Goal: Download file/media

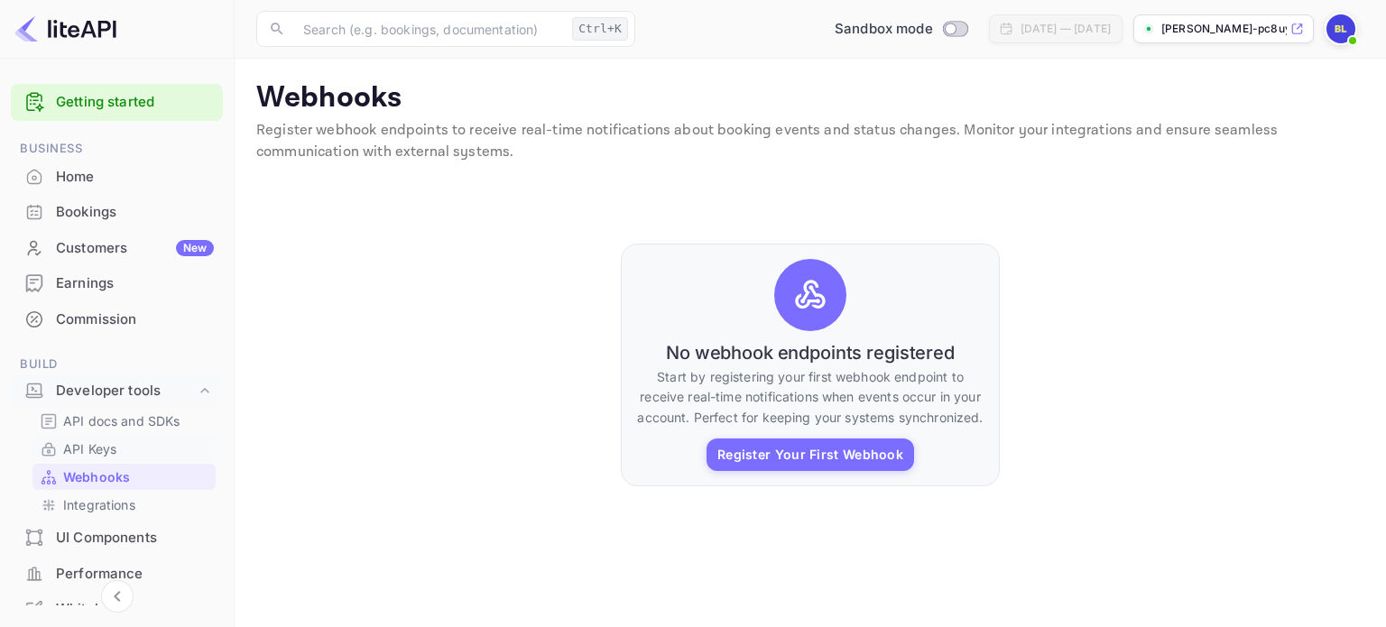
click at [79, 447] on p "API Keys" at bounding box center [89, 449] width 53 height 19
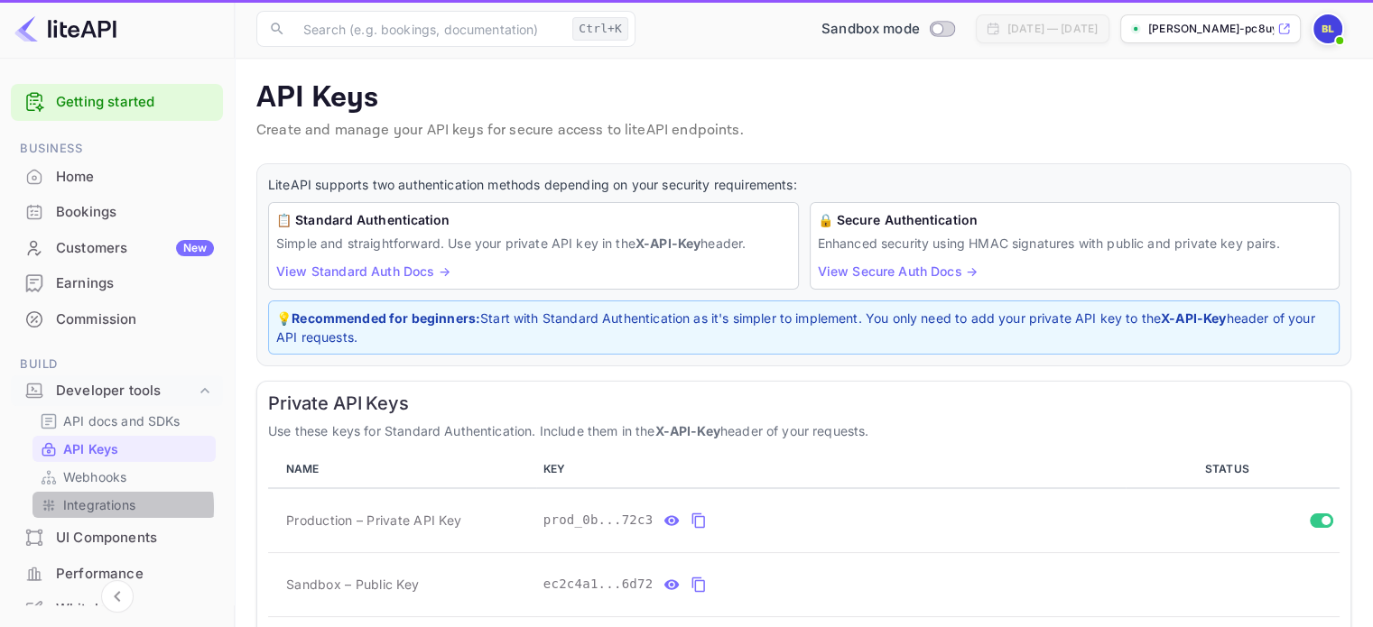
click at [93, 507] on p "Integrations" at bounding box center [99, 504] width 72 height 19
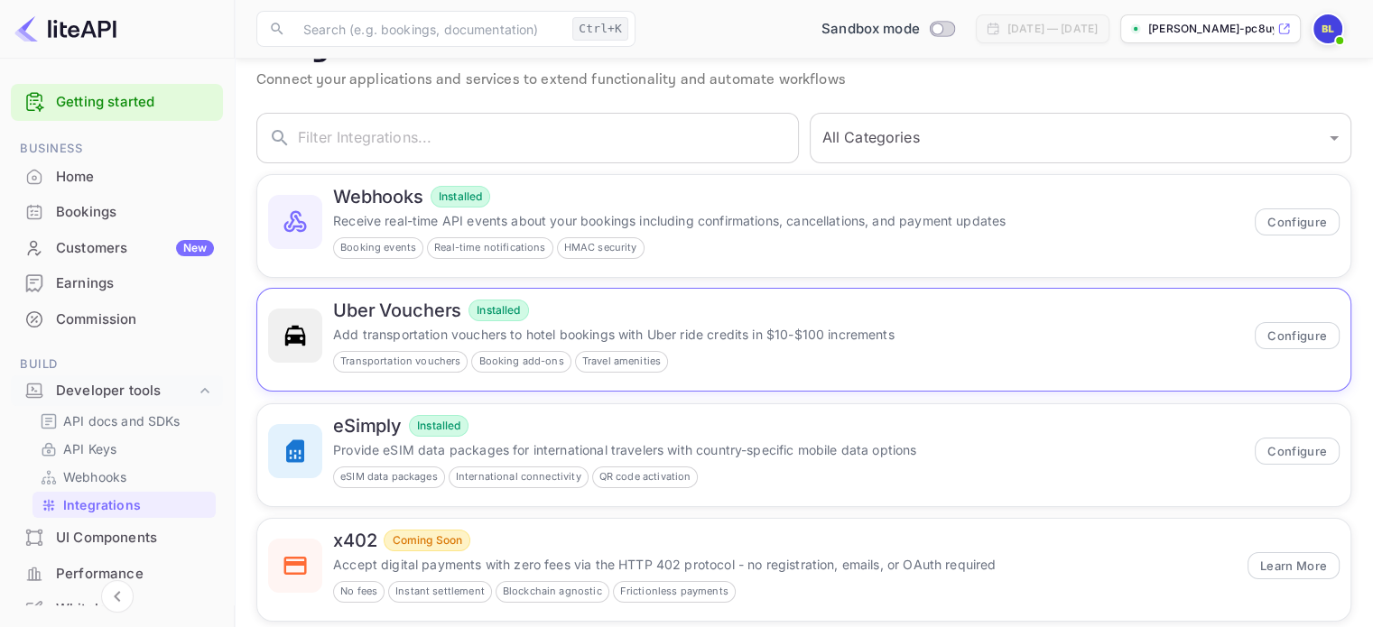
scroll to position [79, 0]
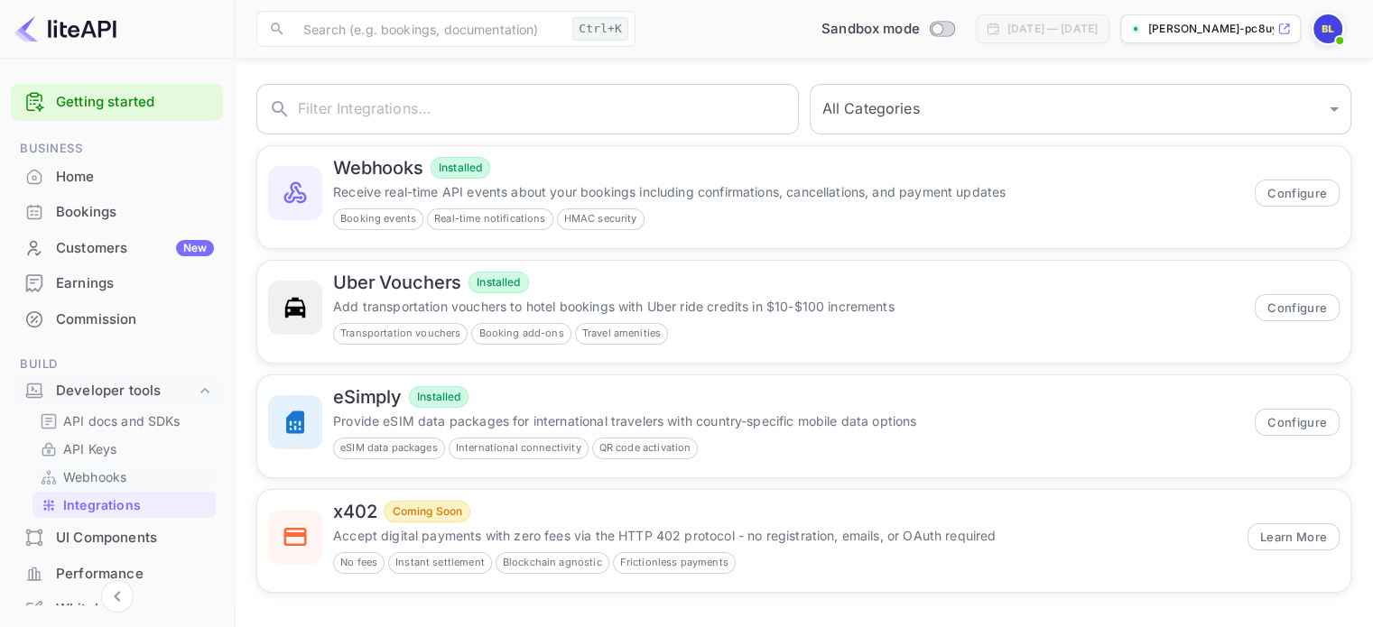
click at [124, 477] on p "Webhooks" at bounding box center [94, 477] width 63 height 19
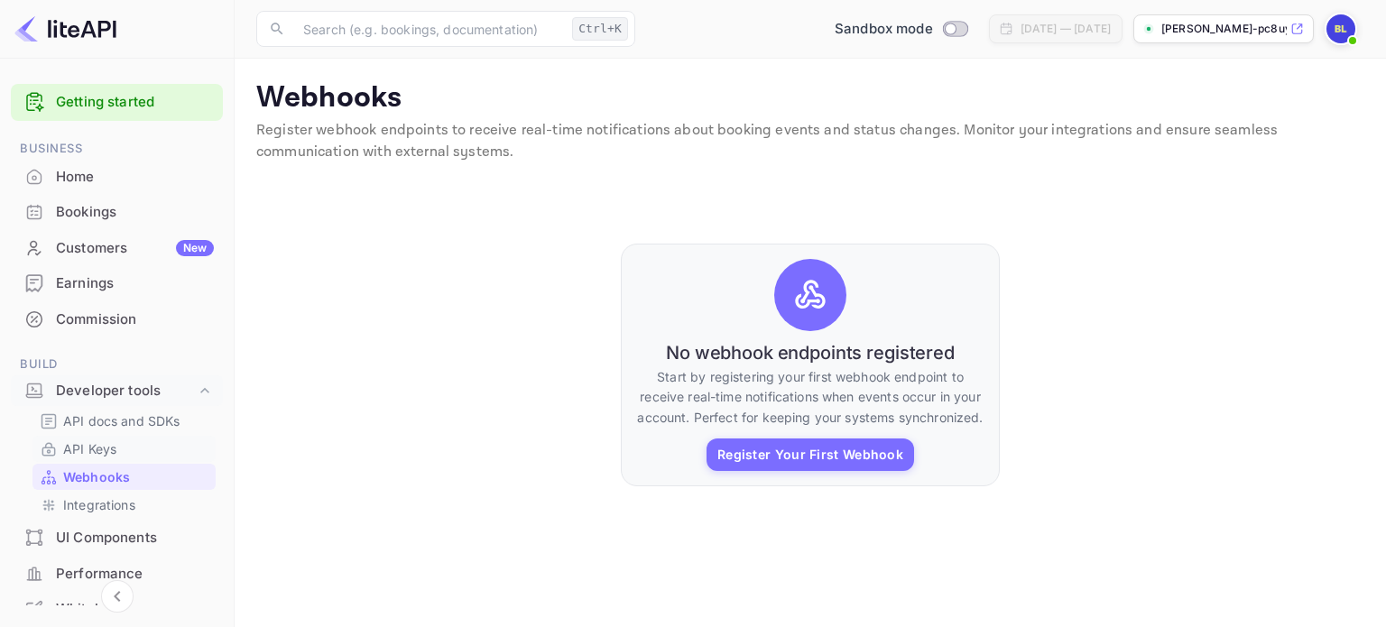
click at [121, 453] on link "API Keys" at bounding box center [124, 449] width 169 height 19
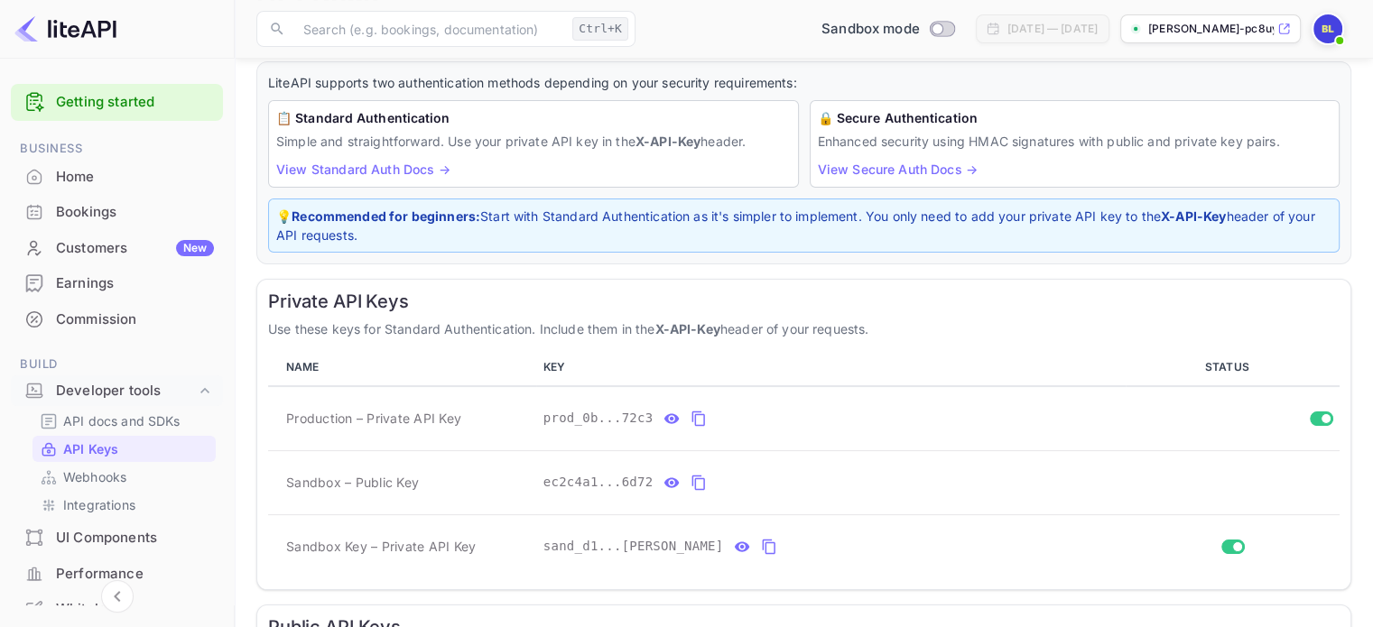
scroll to position [181, 0]
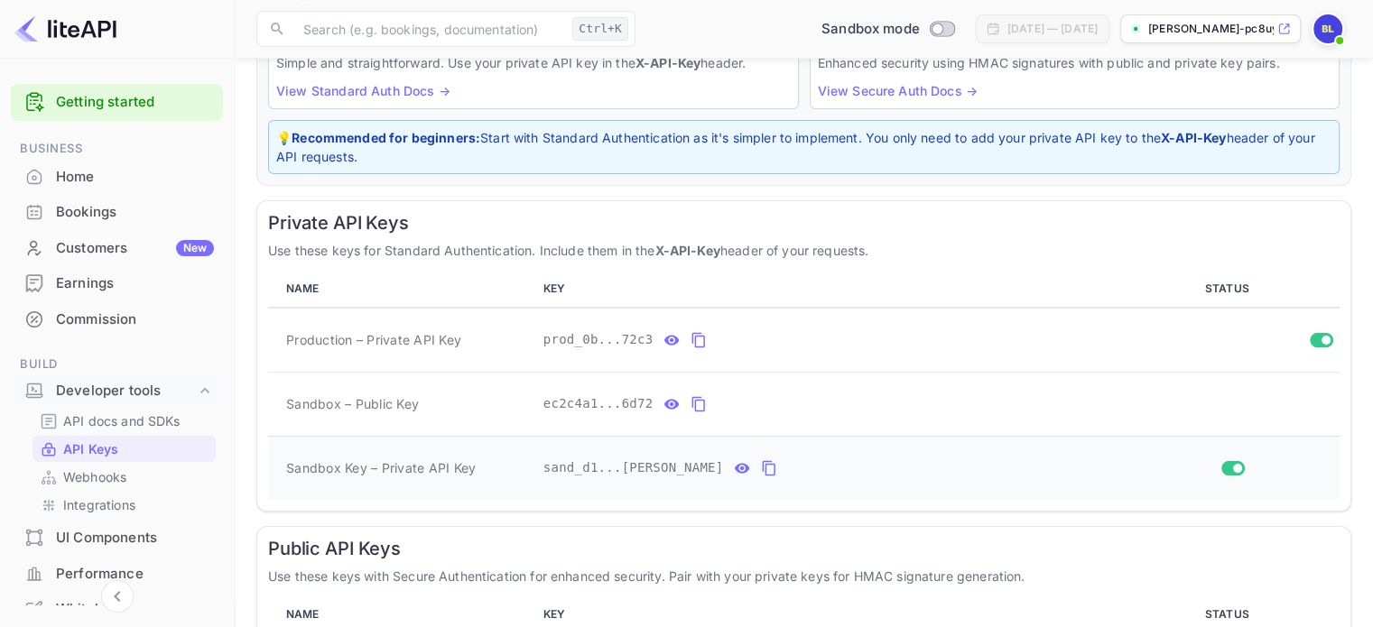
click at [763, 466] on icon "private api keys table" at bounding box center [769, 468] width 13 height 15
click at [761, 476] on icon "private api keys table" at bounding box center [769, 469] width 16 height 22
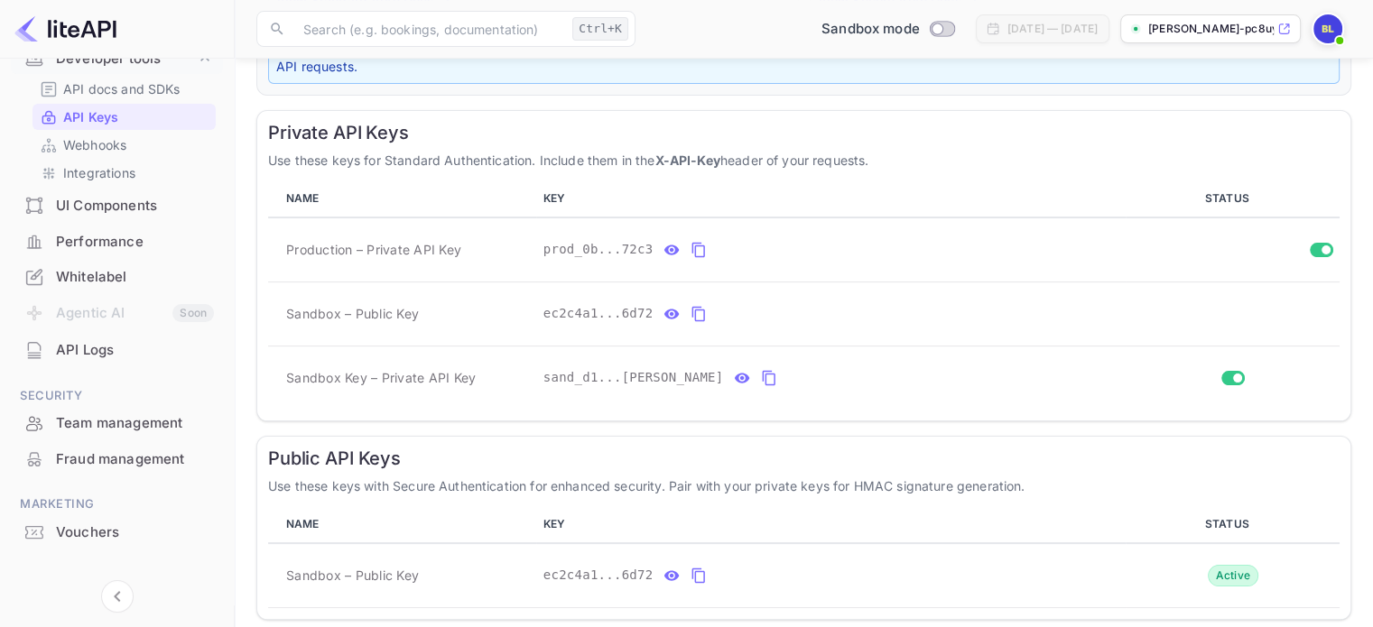
scroll to position [354, 0]
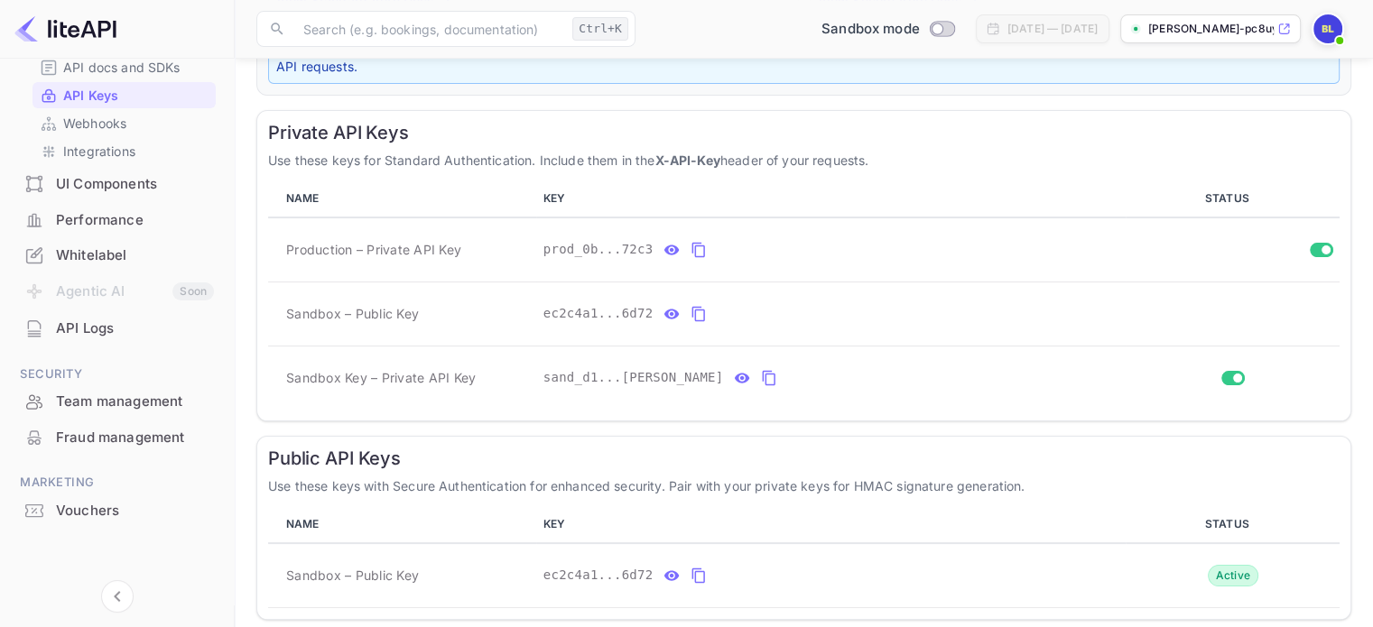
click at [142, 332] on div "API Logs" at bounding box center [135, 329] width 158 height 21
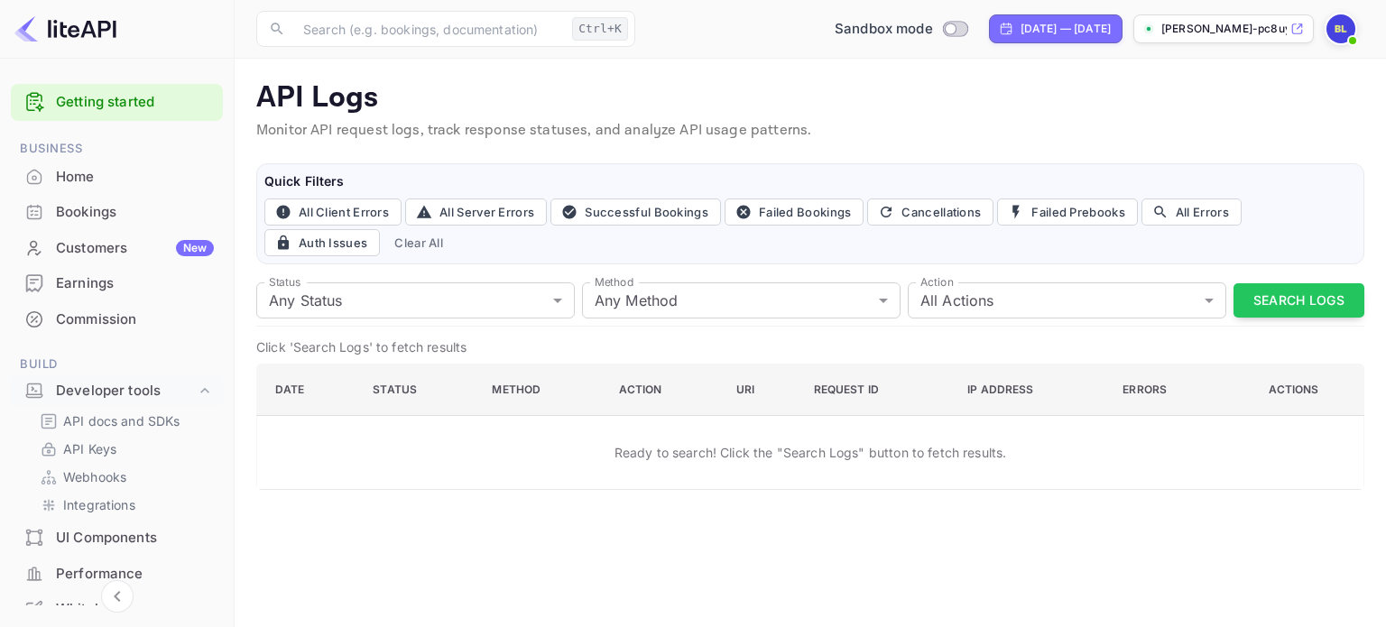
click at [119, 185] on div "Home" at bounding box center [135, 177] width 158 height 21
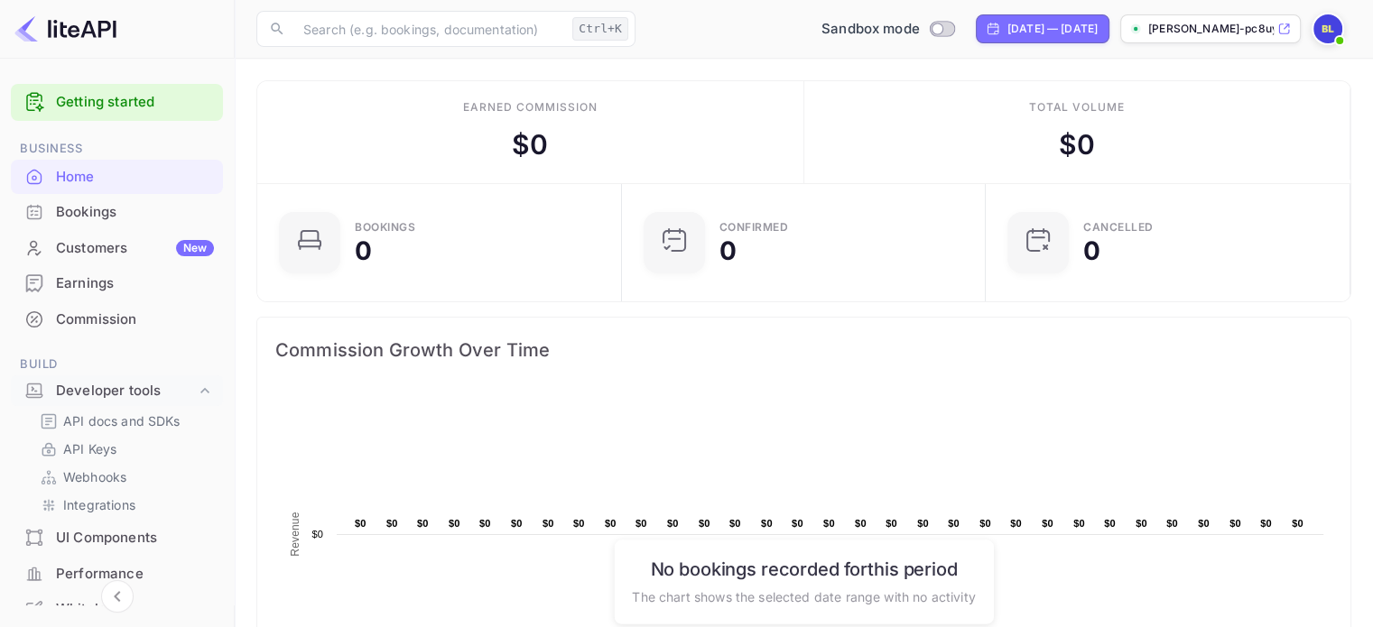
scroll to position [280, 339]
click at [116, 214] on div "Bookings" at bounding box center [135, 212] width 158 height 21
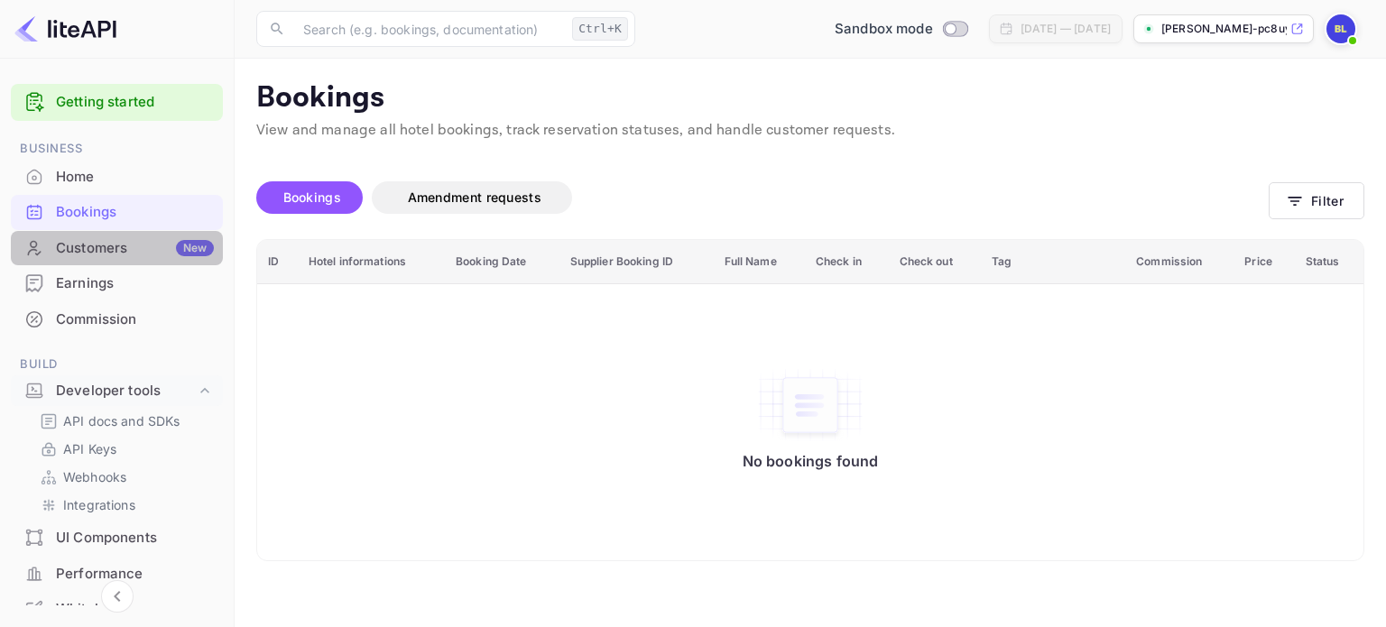
click at [134, 248] on div "Customers New" at bounding box center [135, 248] width 158 height 21
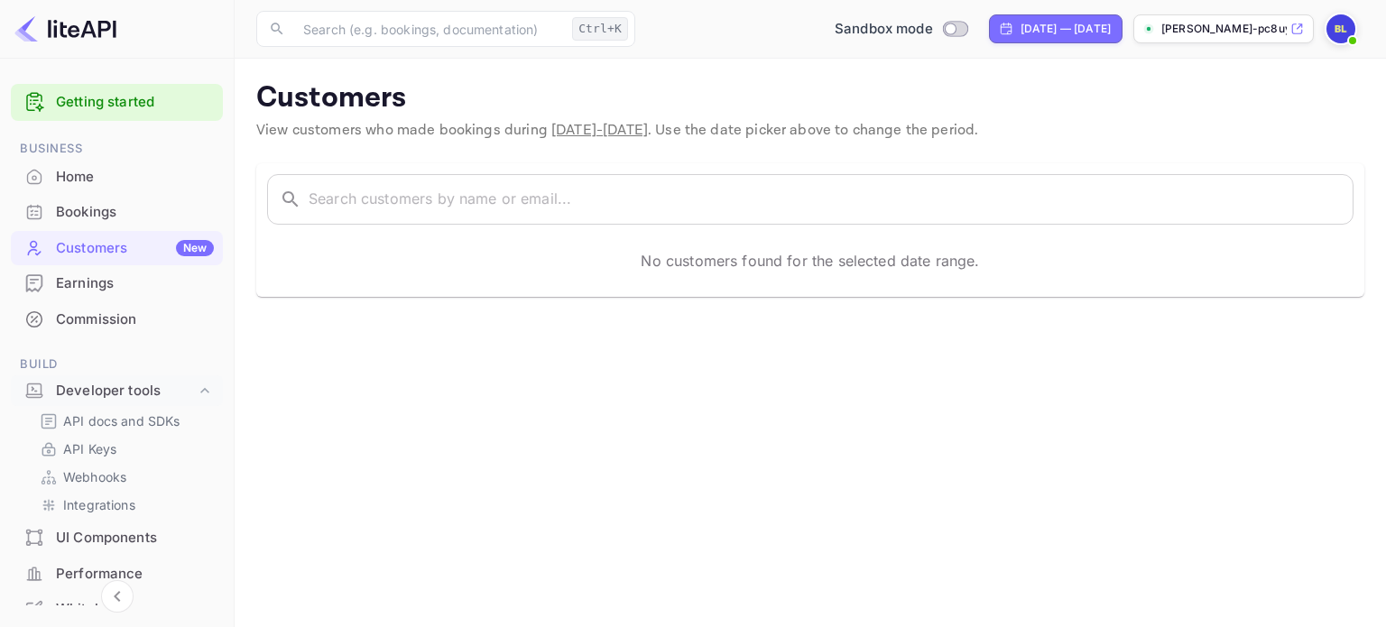
click at [124, 284] on div "Earnings" at bounding box center [135, 283] width 158 height 21
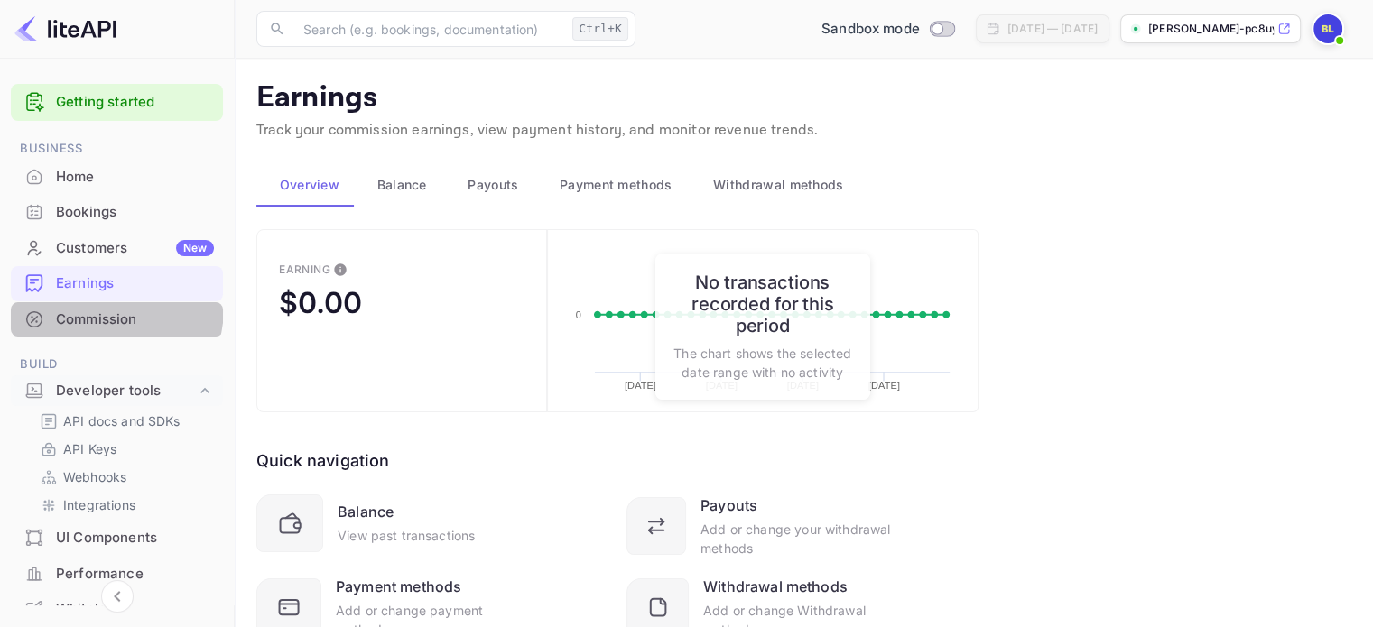
click at [91, 307] on div "Commission" at bounding box center [117, 319] width 212 height 35
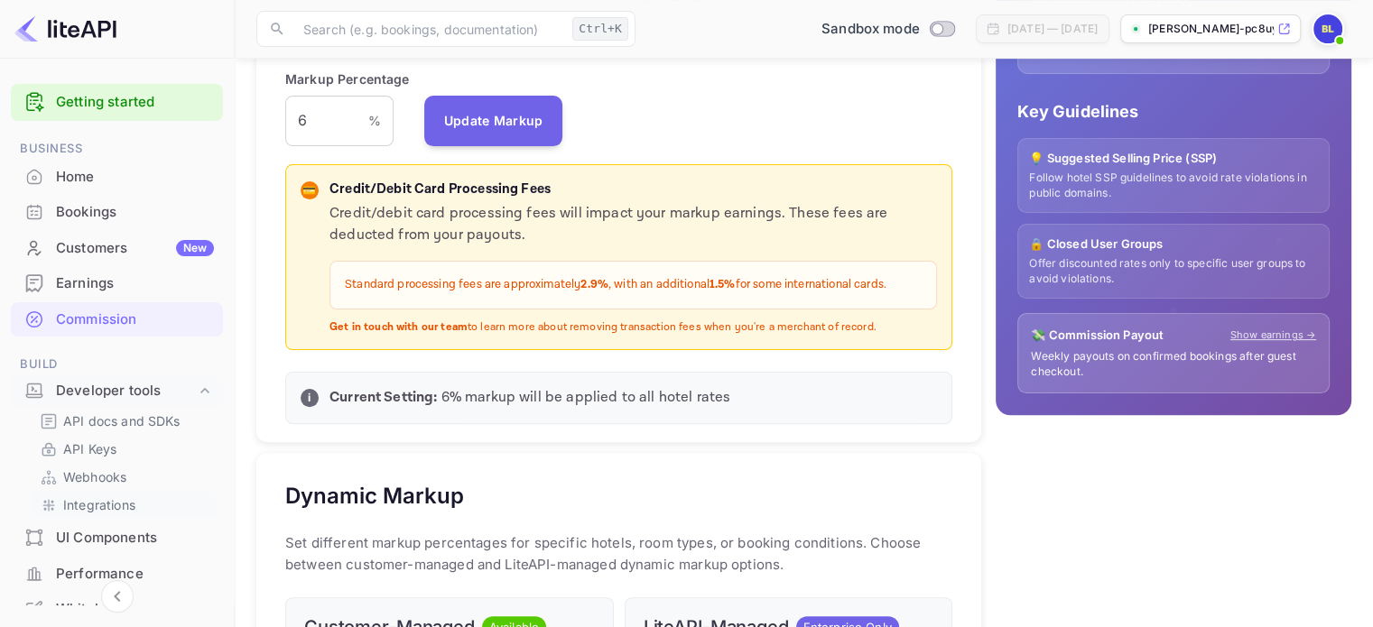
click at [118, 508] on p "Integrations" at bounding box center [99, 504] width 72 height 19
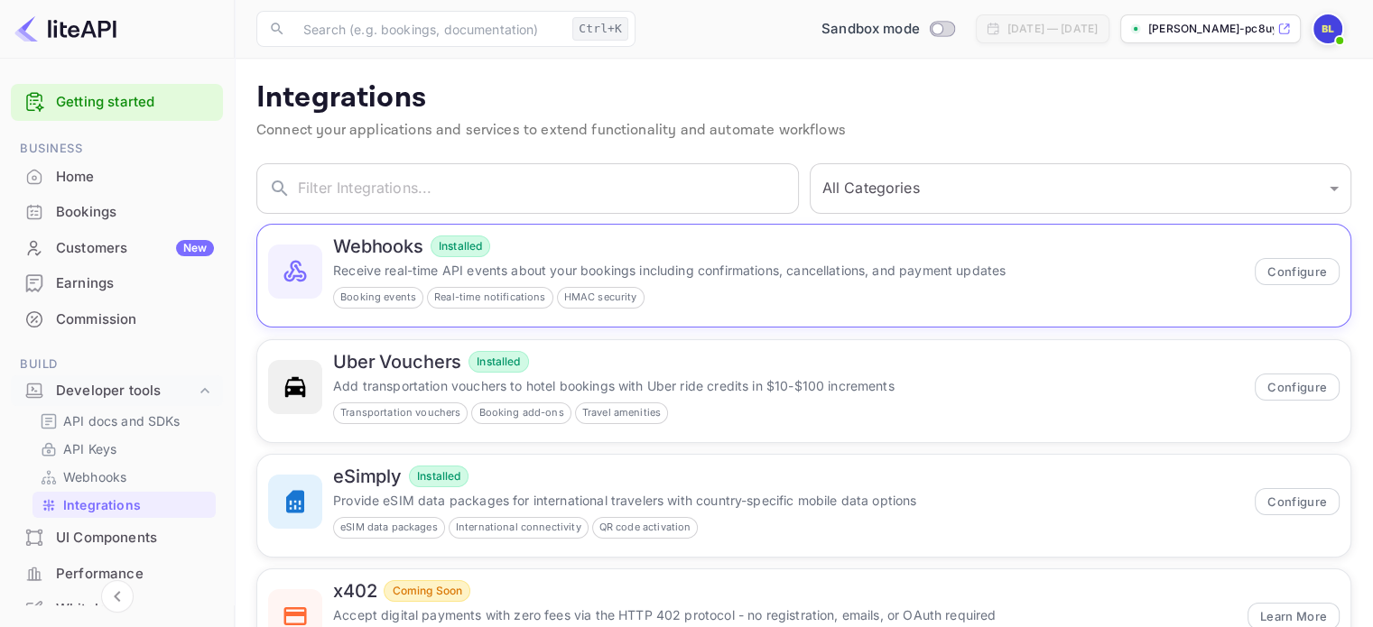
click at [698, 294] on div "Booking events Real-time notifications HMAC security" at bounding box center [788, 298] width 911 height 22
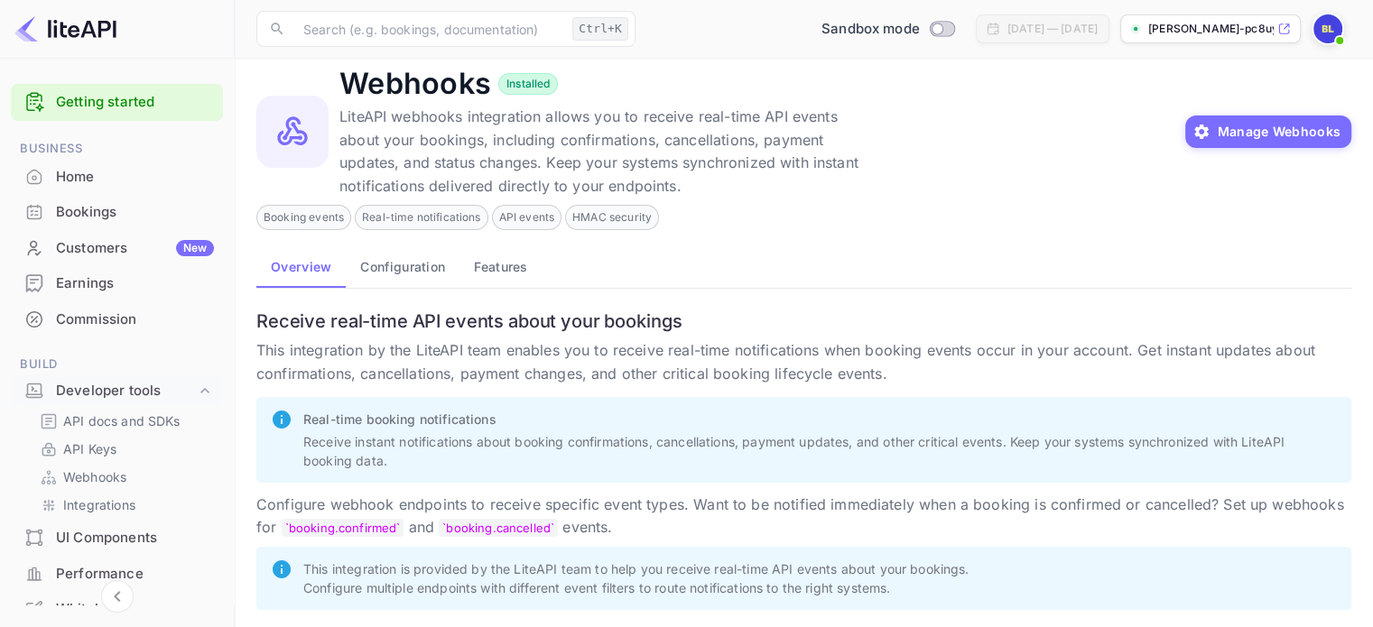
scroll to position [29, 0]
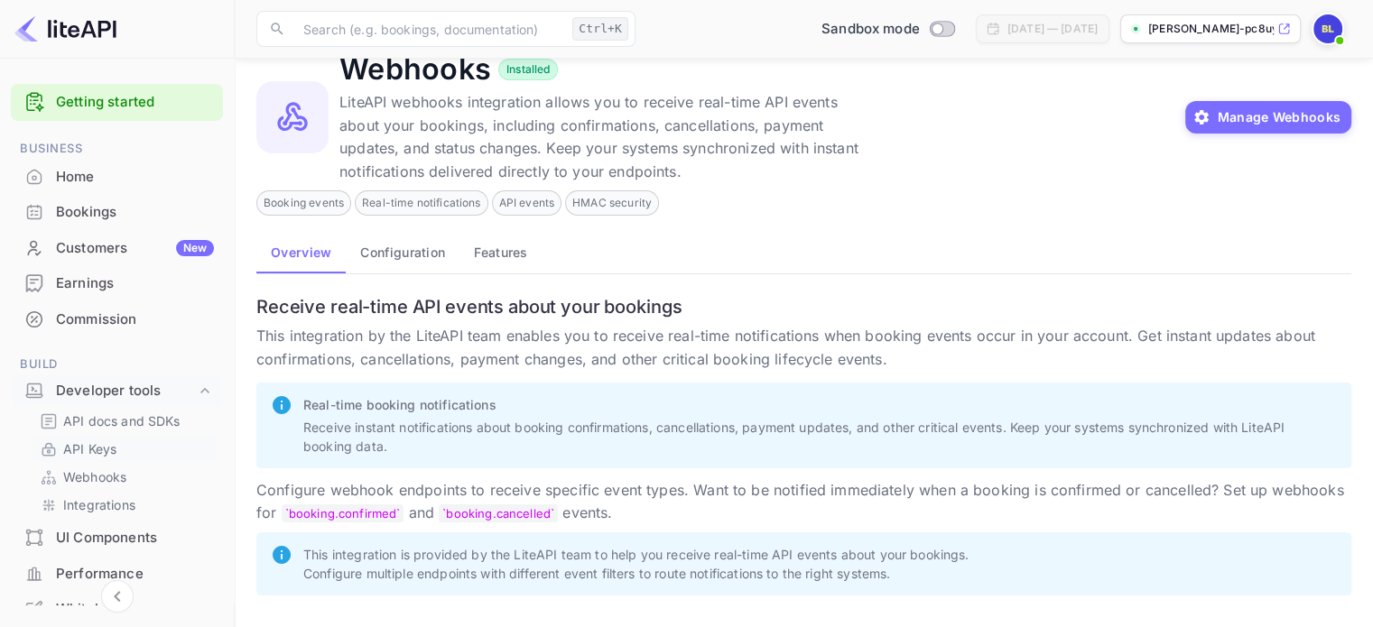
click at [120, 445] on link "API Keys" at bounding box center [124, 449] width 169 height 19
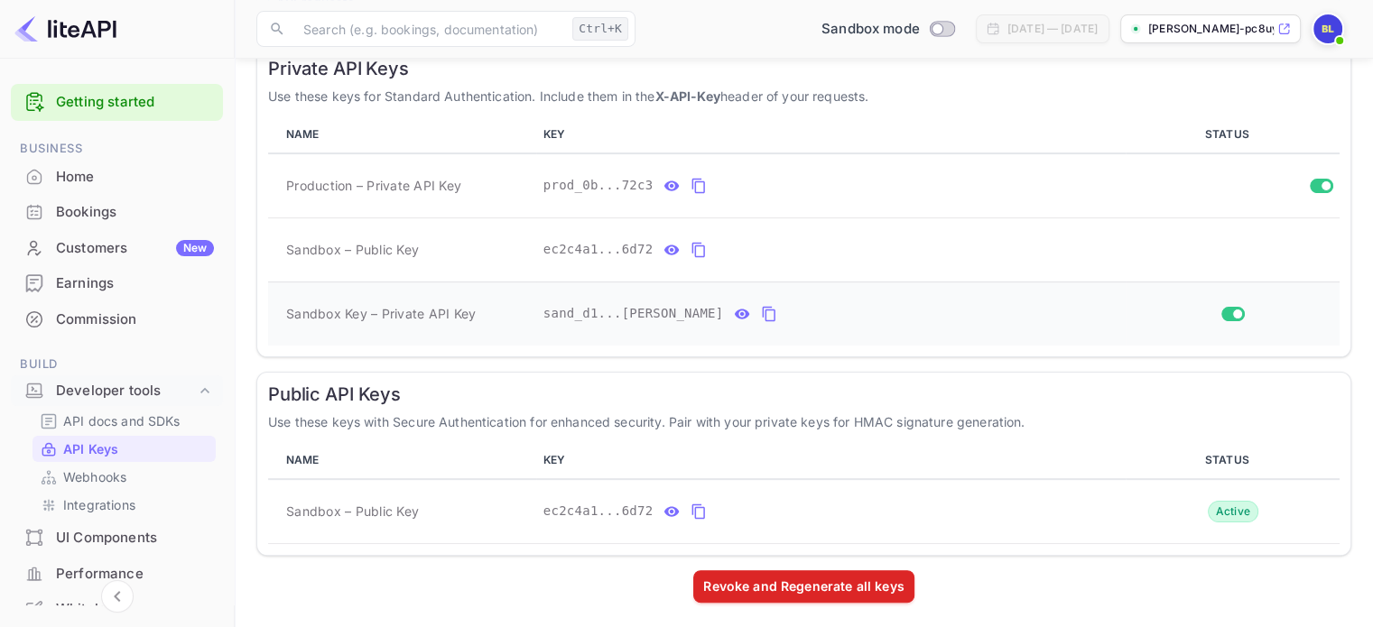
scroll to position [336, 0]
click at [105, 425] on p "API docs and SDKs" at bounding box center [121, 421] width 117 height 19
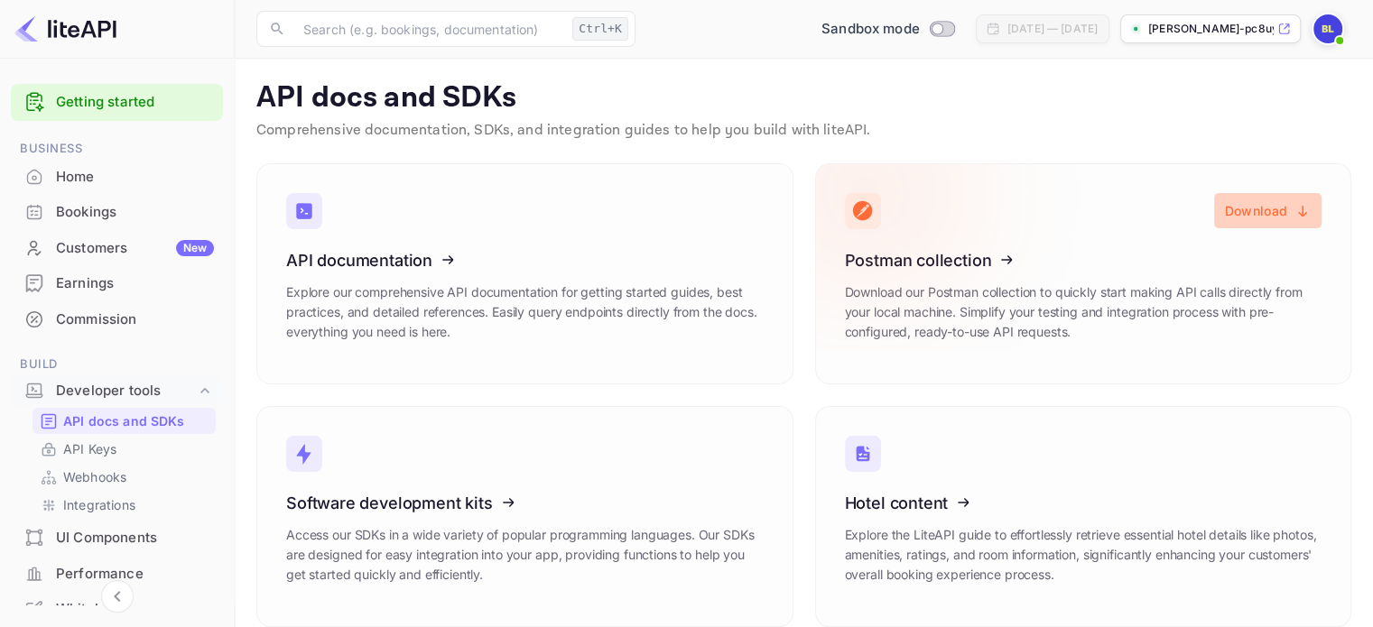
click at [1267, 206] on button "Download" at bounding box center [1267, 210] width 107 height 35
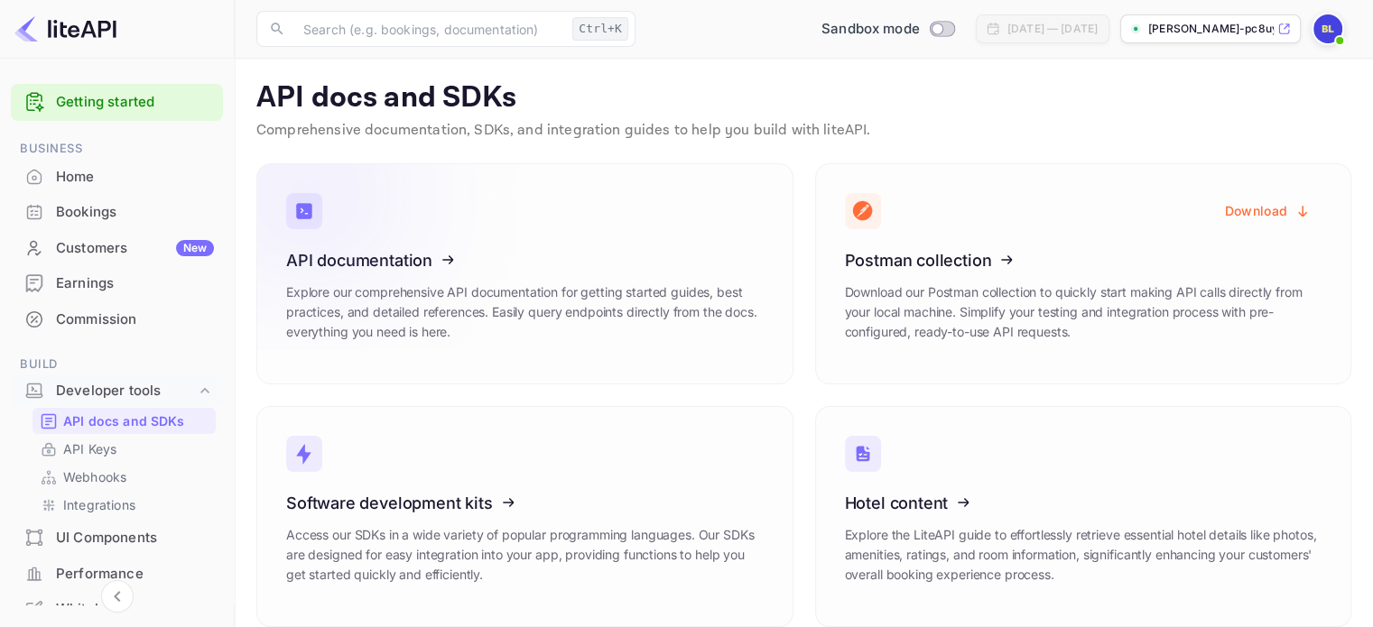
scroll to position [22, 0]
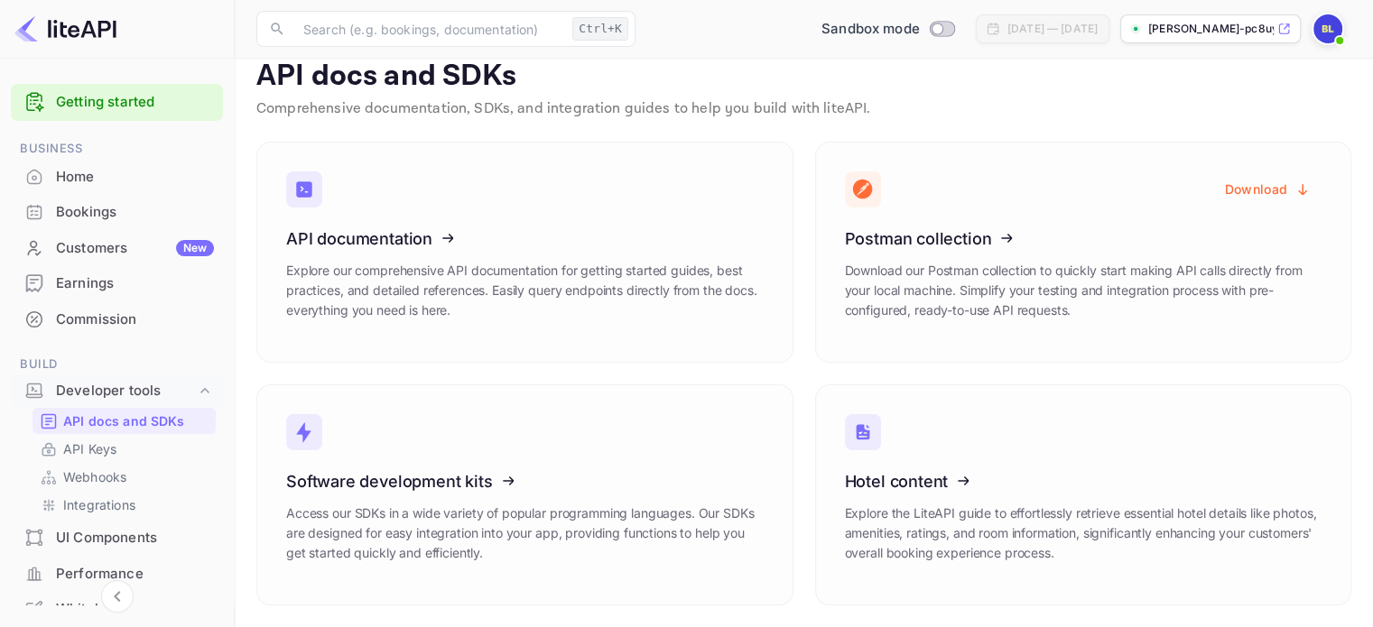
click at [1339, 23] on img at bounding box center [1327, 28] width 29 height 29
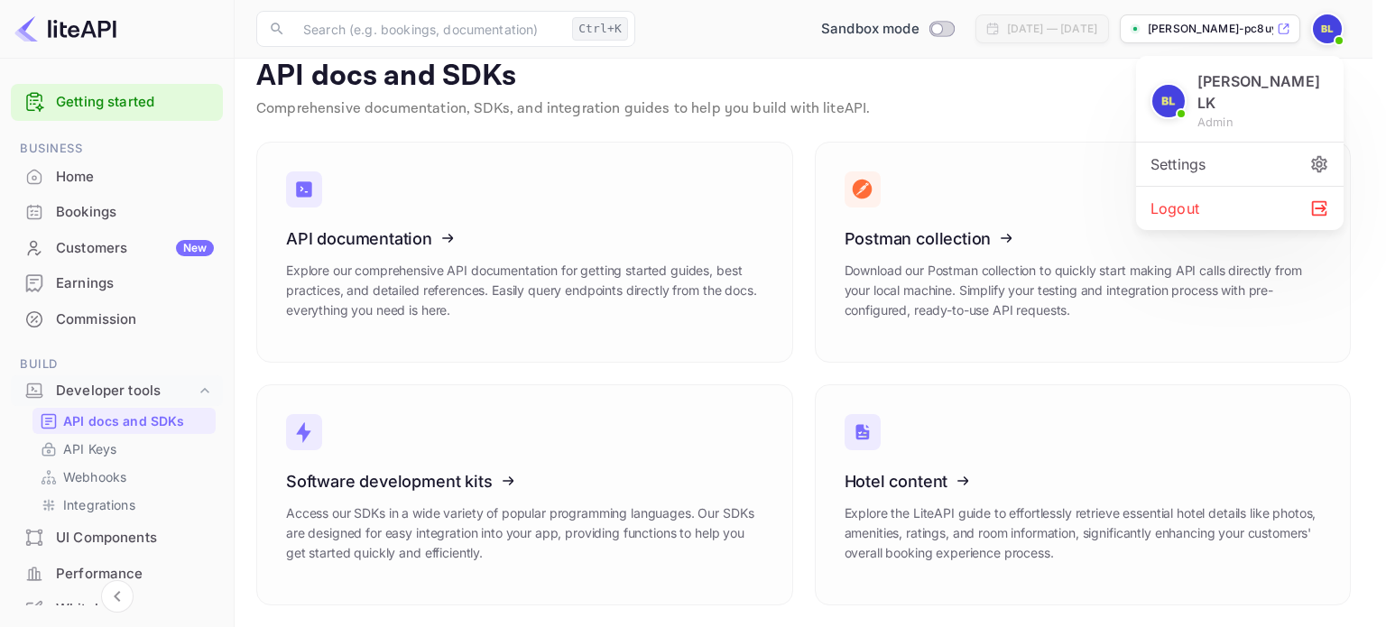
click at [104, 128] on div at bounding box center [693, 313] width 1386 height 627
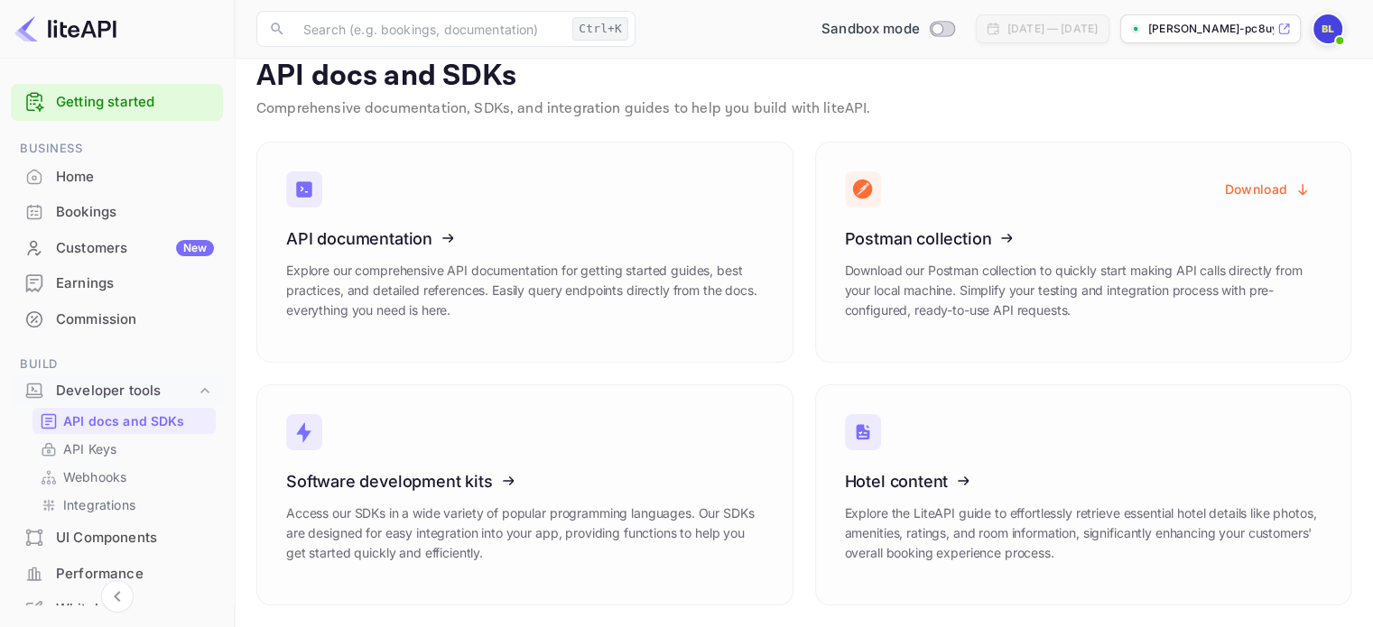
click at [76, 187] on div "Home" at bounding box center [117, 177] width 212 height 35
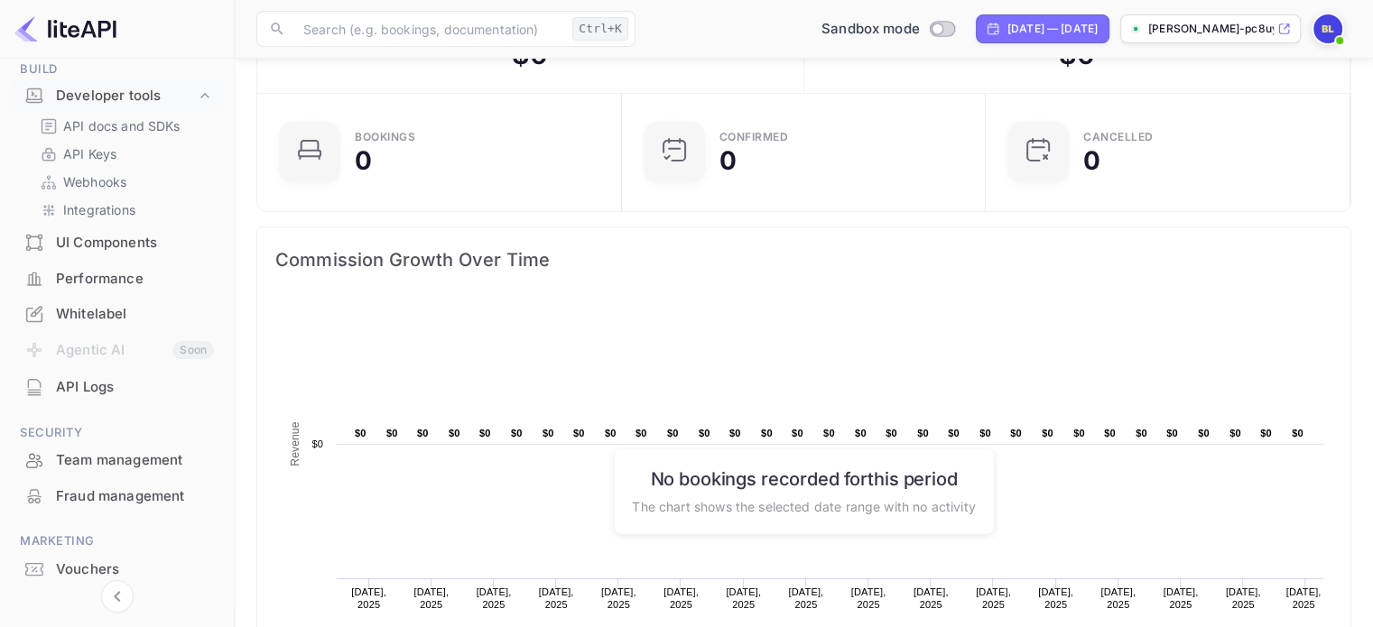
scroll to position [264, 0]
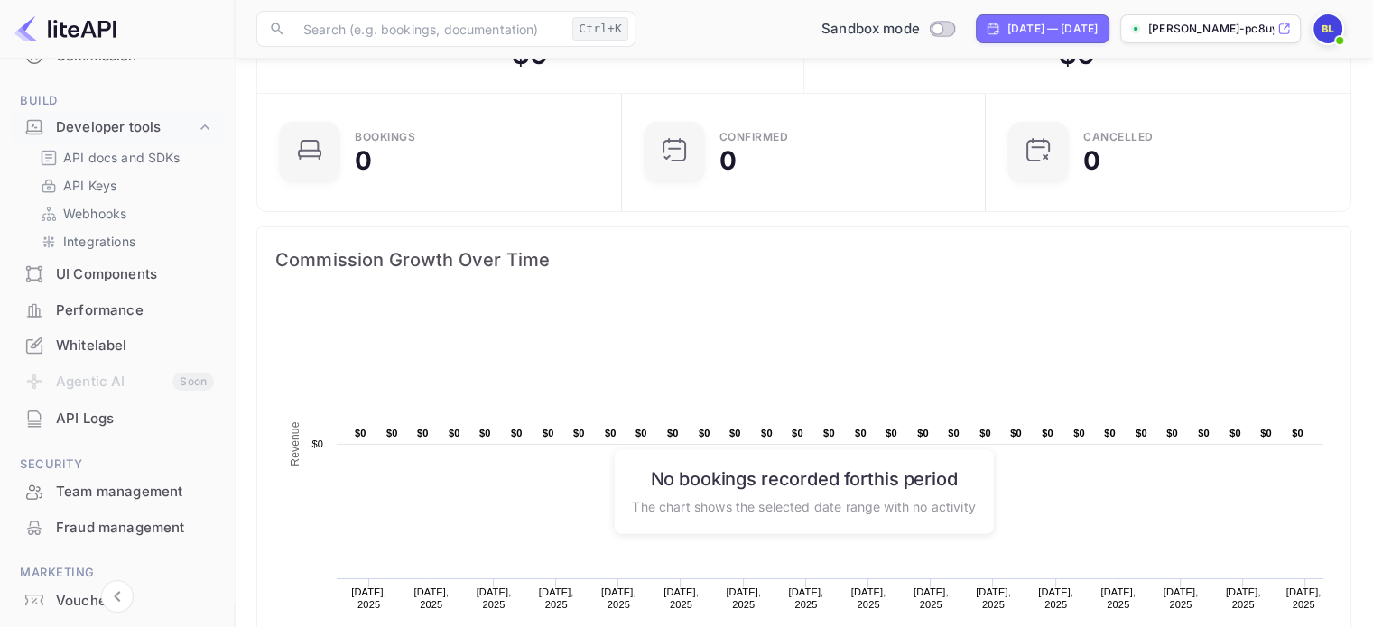
click at [116, 344] on div "Whitelabel" at bounding box center [135, 346] width 158 height 21
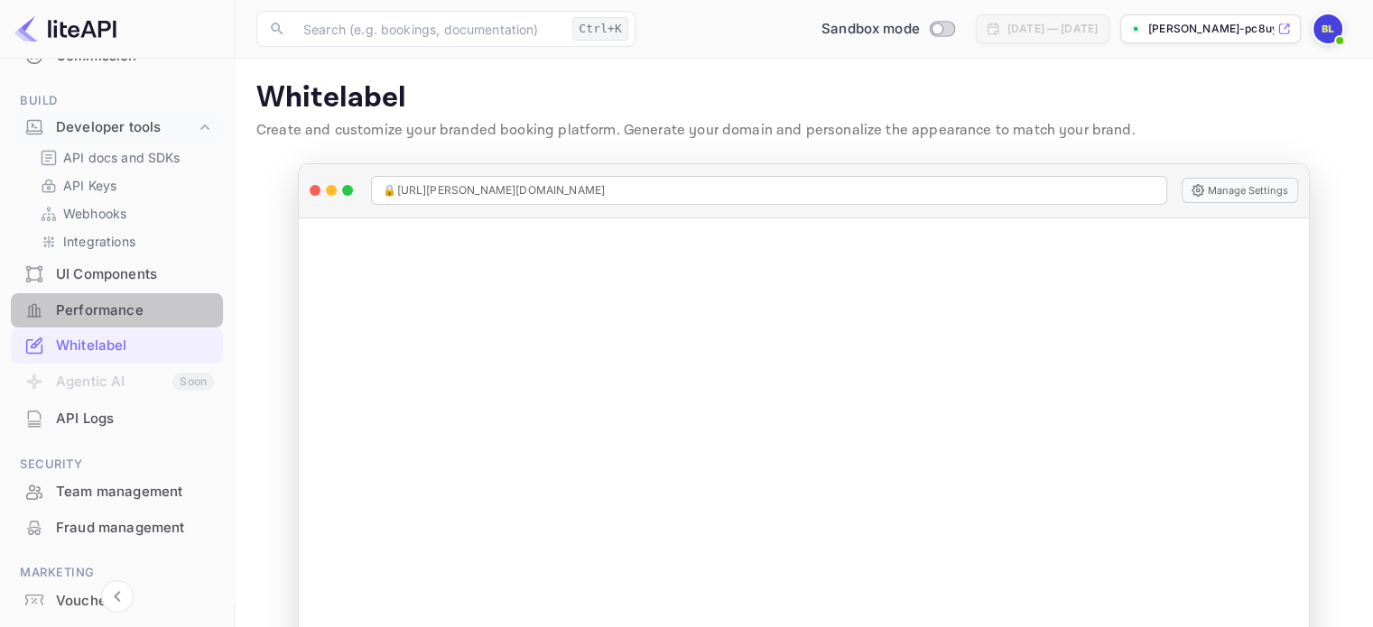
click at [123, 312] on div "Performance" at bounding box center [135, 311] width 158 height 21
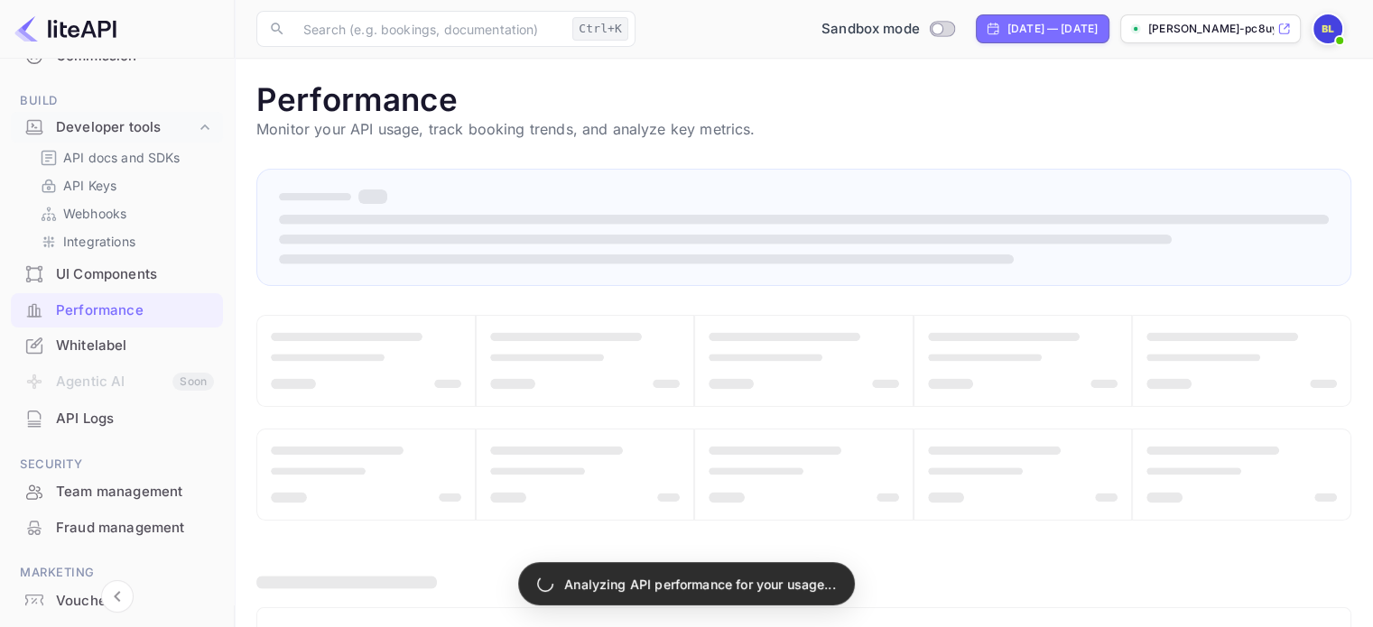
click at [137, 273] on div "UI Components" at bounding box center [135, 274] width 158 height 21
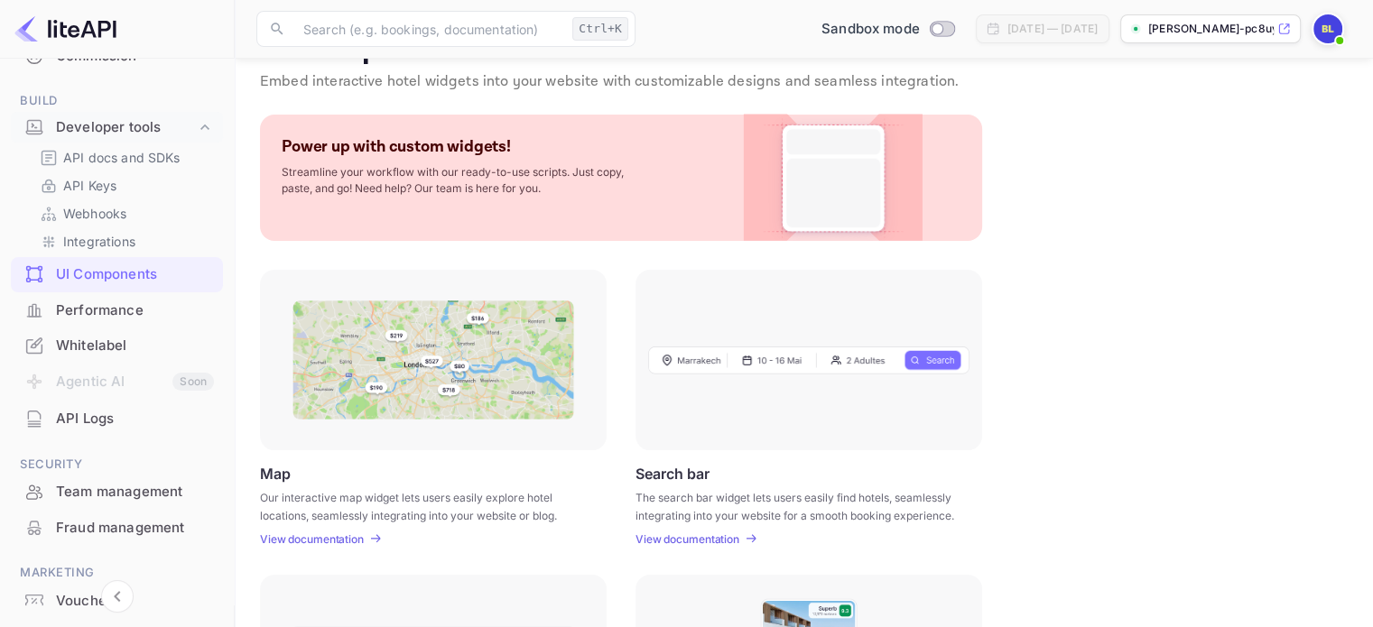
scroll to position [47, 0]
click at [708, 540] on p "View documentation" at bounding box center [687, 541] width 104 height 14
